Goal: Task Accomplishment & Management: Complete application form

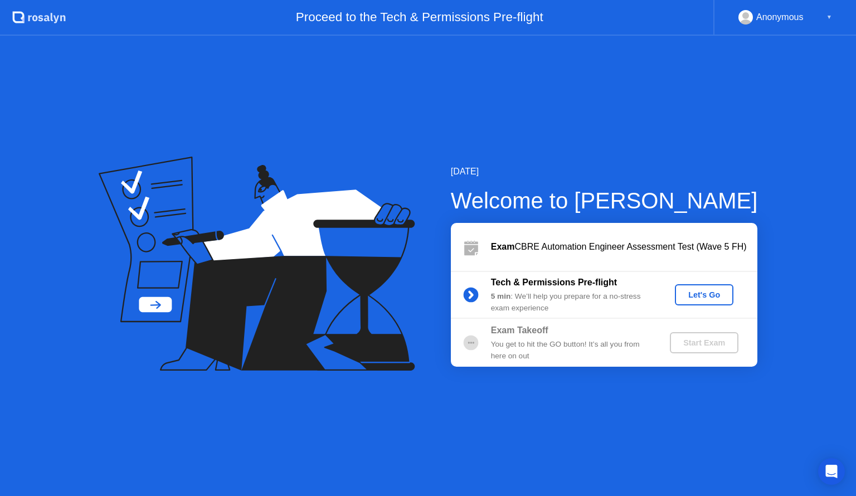
click at [470, 292] on icon at bounding box center [470, 295] width 3 height 6
click at [709, 293] on div "Let's Go" at bounding box center [704, 294] width 50 height 9
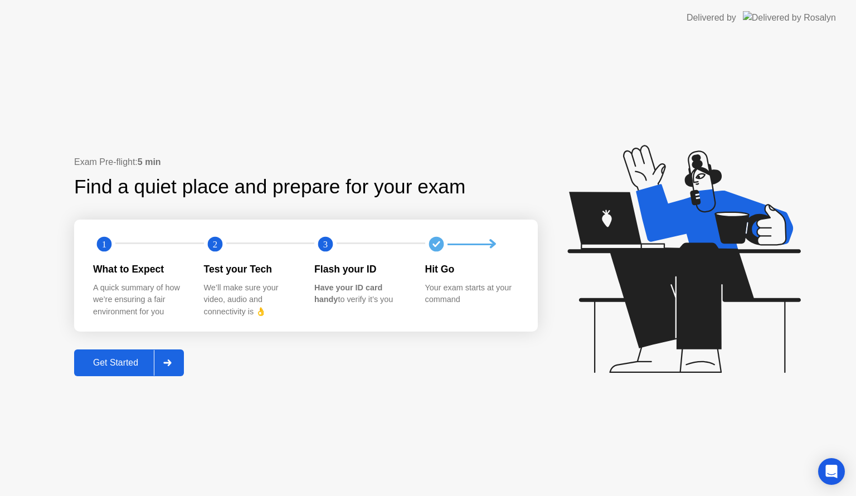
click at [167, 363] on icon at bounding box center [167, 362] width 8 height 7
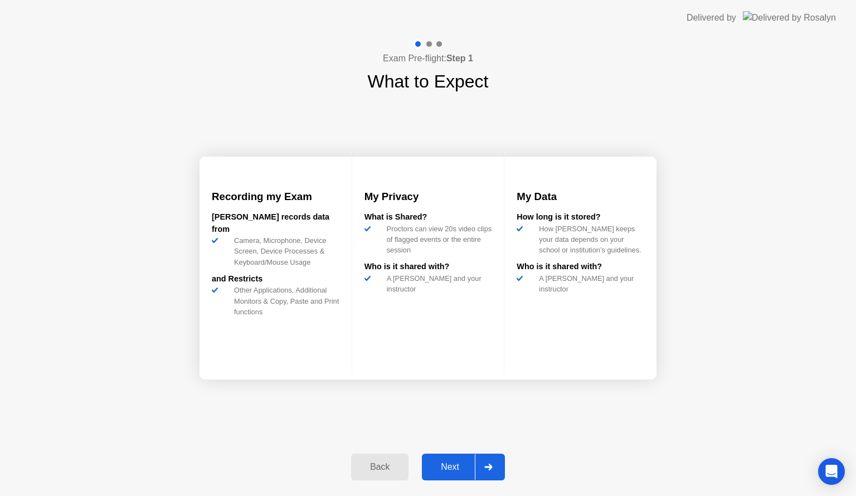
click at [494, 466] on div at bounding box center [488, 467] width 27 height 26
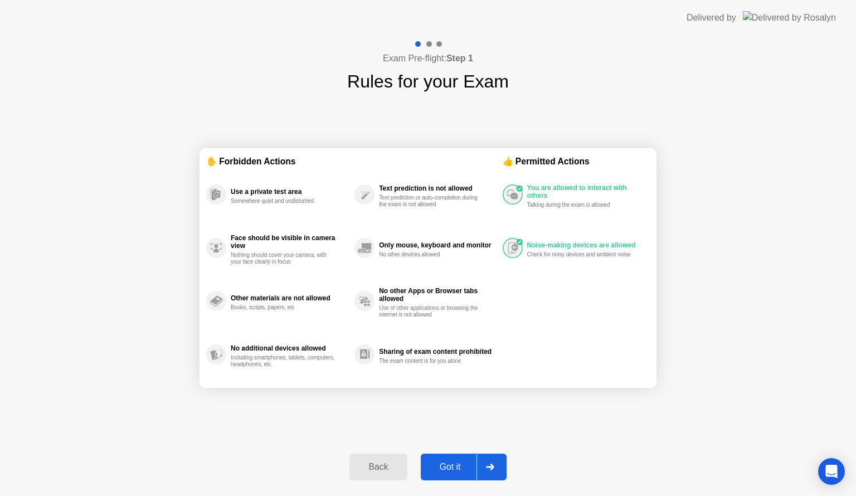
click at [494, 466] on icon at bounding box center [490, 466] width 8 height 7
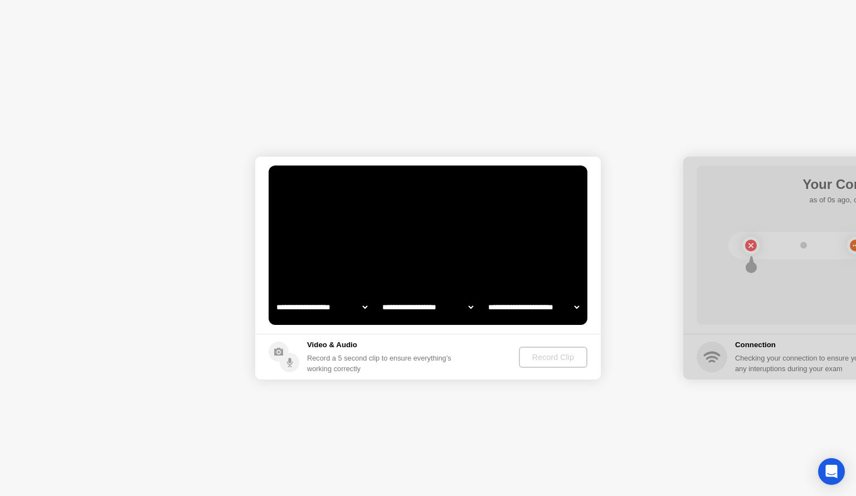
select select "**********"
select select "*******"
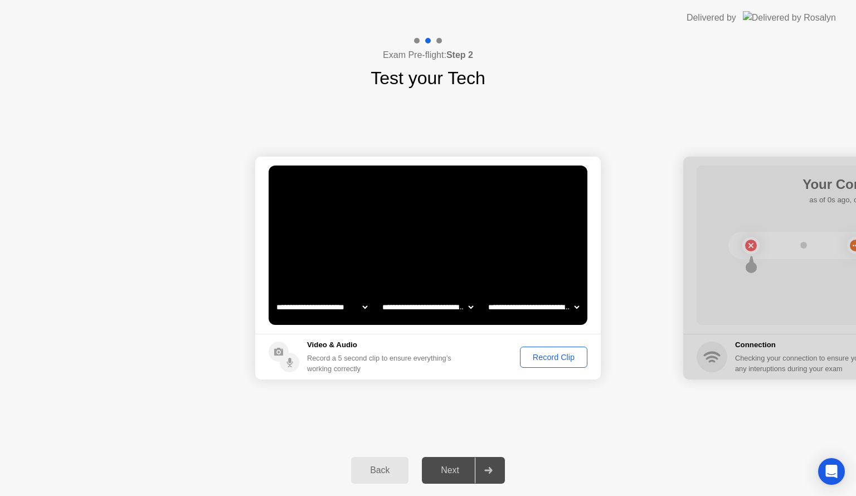
click at [548, 354] on div "Record Clip" at bounding box center [554, 357] width 60 height 9
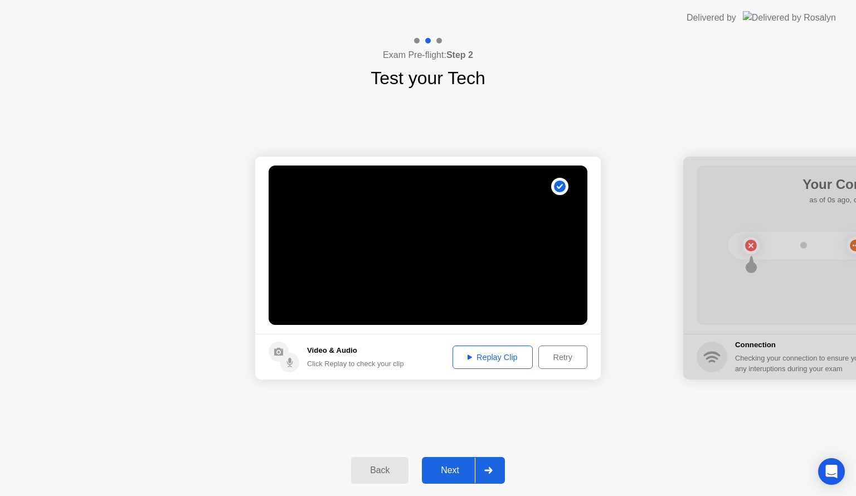
click at [497, 353] on div "Replay Clip" at bounding box center [492, 357] width 72 height 9
click at [507, 358] on div "Replay Clip" at bounding box center [492, 357] width 72 height 9
click at [487, 359] on div "Replay Clip" at bounding box center [492, 357] width 72 height 9
click at [488, 466] on div at bounding box center [488, 470] width 27 height 26
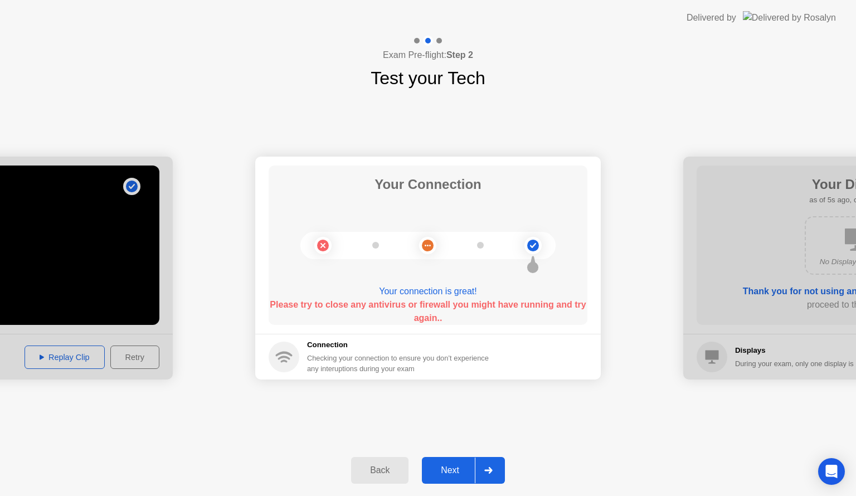
click at [496, 470] on div at bounding box center [488, 470] width 27 height 26
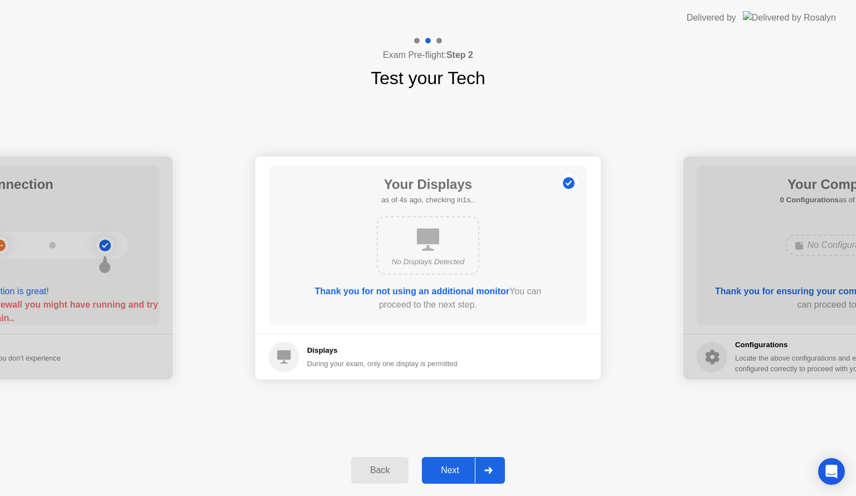
click at [496, 470] on div at bounding box center [488, 470] width 27 height 26
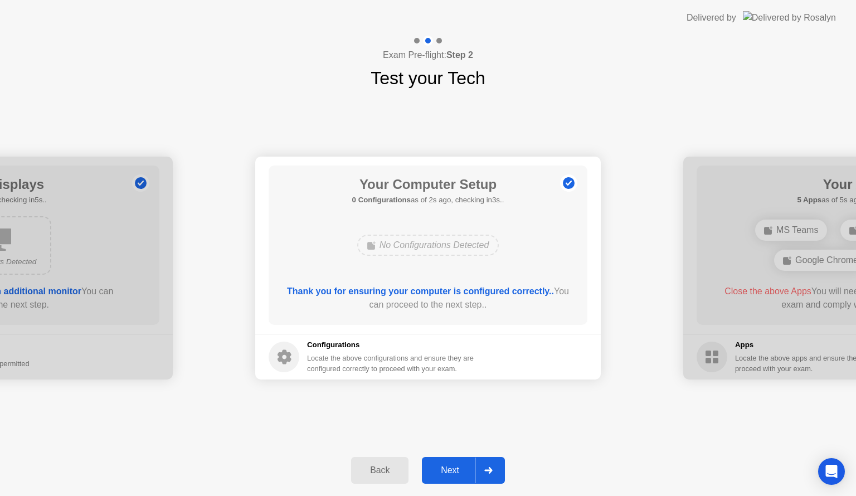
click at [496, 470] on div at bounding box center [488, 470] width 27 height 26
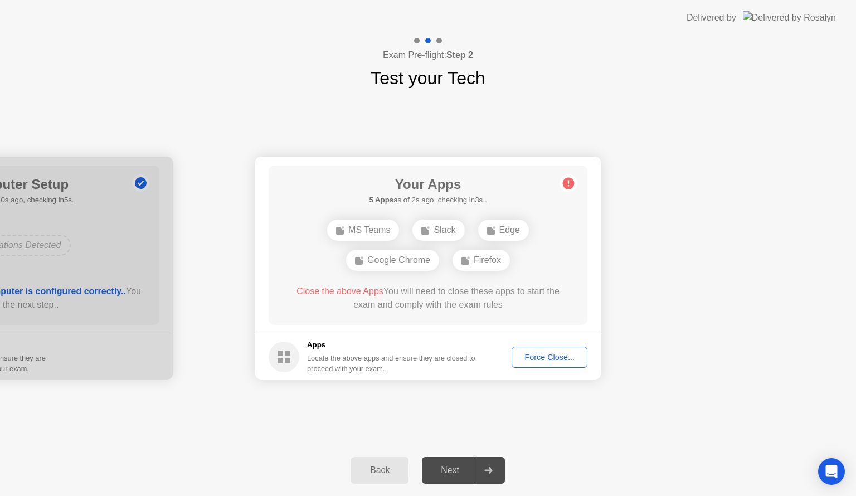
click at [553, 354] on div "Force Close..." at bounding box center [549, 357] width 68 height 9
click at [532, 355] on div "Force Close..." at bounding box center [549, 357] width 68 height 9
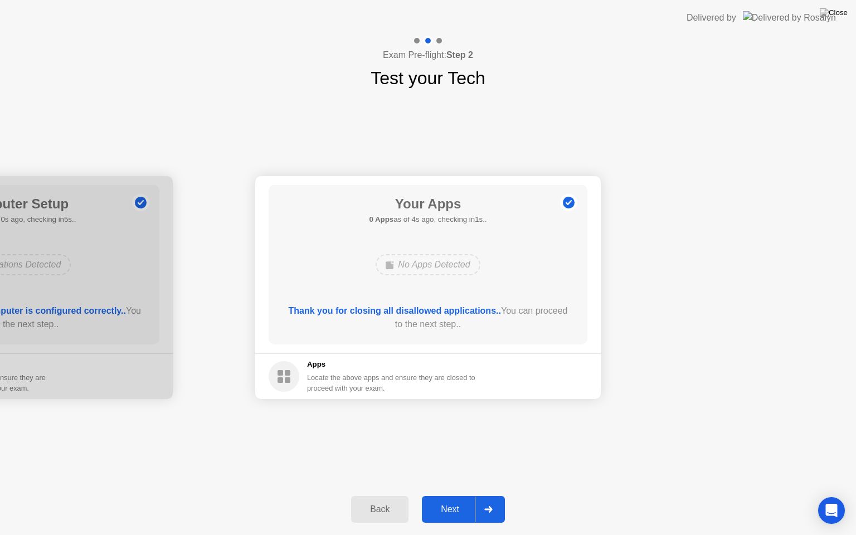
click at [491, 495] on div at bounding box center [488, 509] width 27 height 26
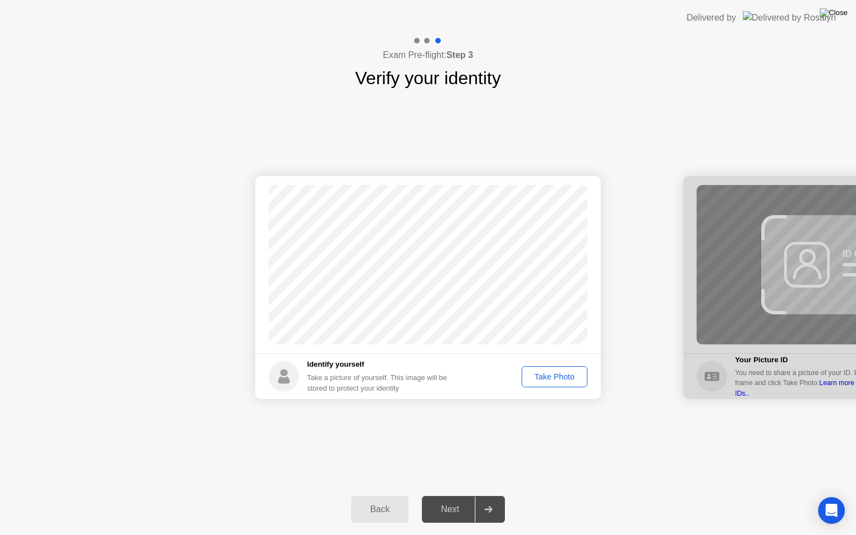
click at [839, 17] on img at bounding box center [833, 12] width 28 height 9
click at [543, 375] on div "Take Photo" at bounding box center [554, 376] width 58 height 9
click at [552, 376] on div "Retake" at bounding box center [561, 376] width 43 height 9
click at [557, 372] on div "Take Photo" at bounding box center [554, 376] width 58 height 9
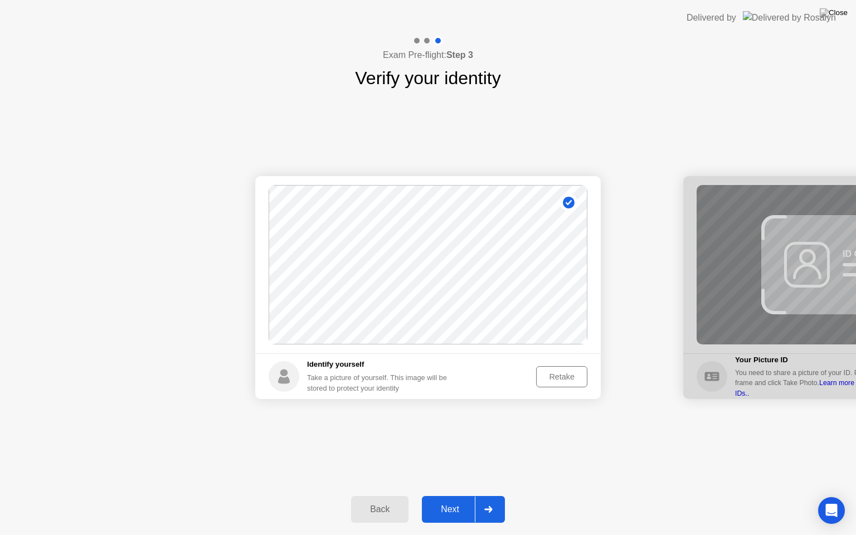
click at [555, 375] on div "Retake" at bounding box center [561, 376] width 43 height 9
click at [555, 375] on div "Take Photo" at bounding box center [554, 376] width 58 height 9
click at [487, 495] on div at bounding box center [488, 509] width 27 height 26
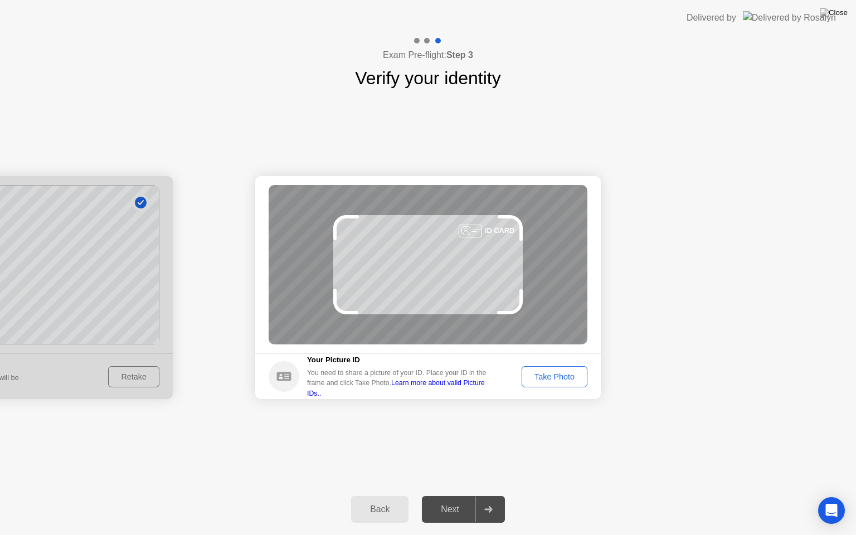
click at [567, 375] on div "Take Photo" at bounding box center [554, 376] width 58 height 9
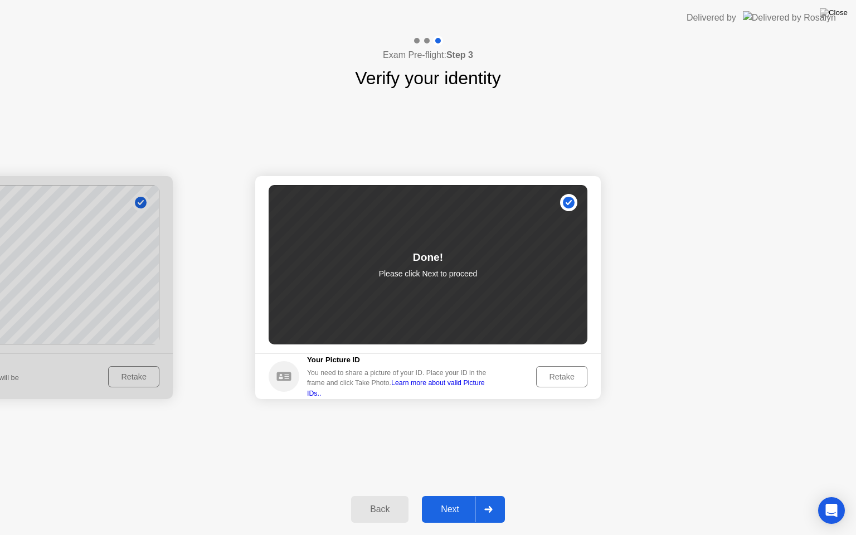
click at [492, 495] on div at bounding box center [488, 509] width 27 height 26
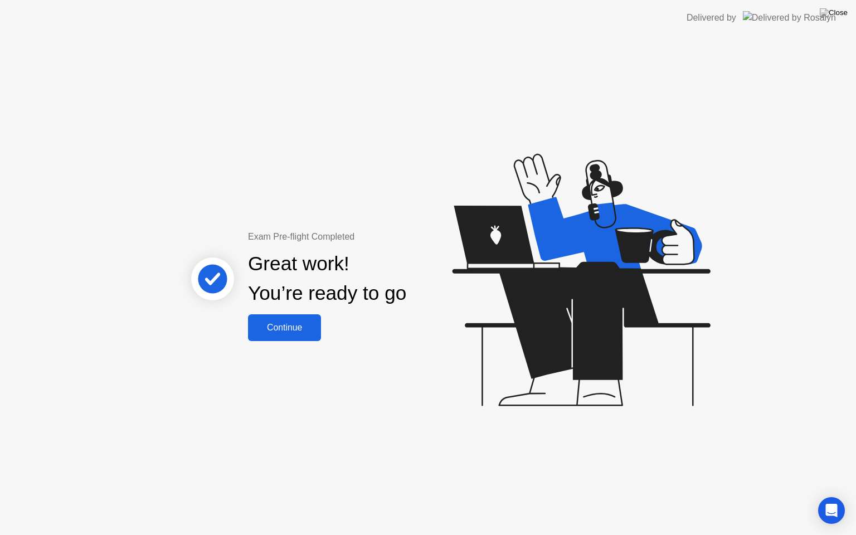
click at [296, 326] on div "Continue" at bounding box center [284, 328] width 66 height 10
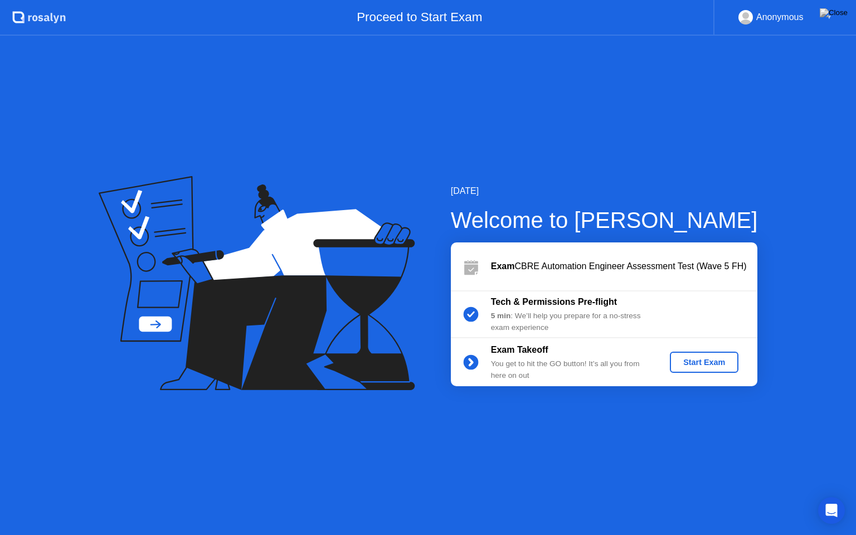
click at [695, 358] on div "Start Exam" at bounding box center [704, 362] width 60 height 9
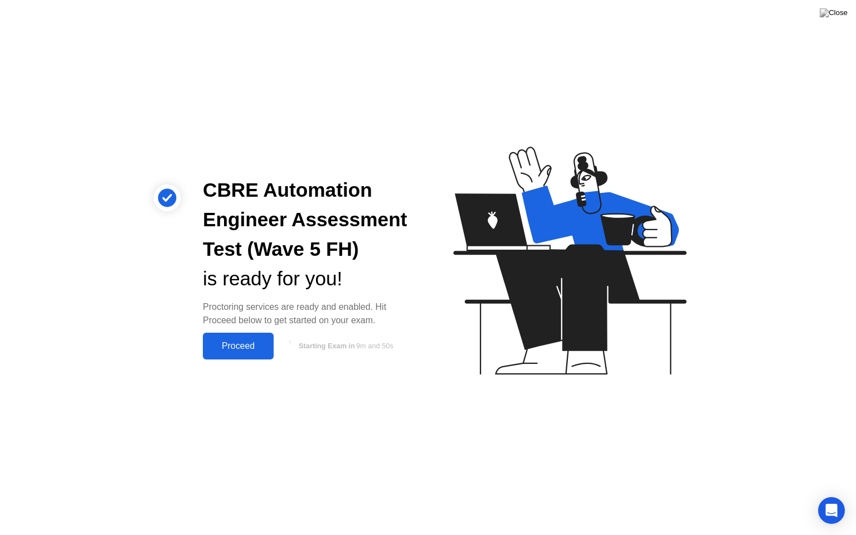
click at [238, 341] on div "Proceed" at bounding box center [238, 346] width 64 height 10
